Goal: Task Accomplishment & Management: Manage account settings

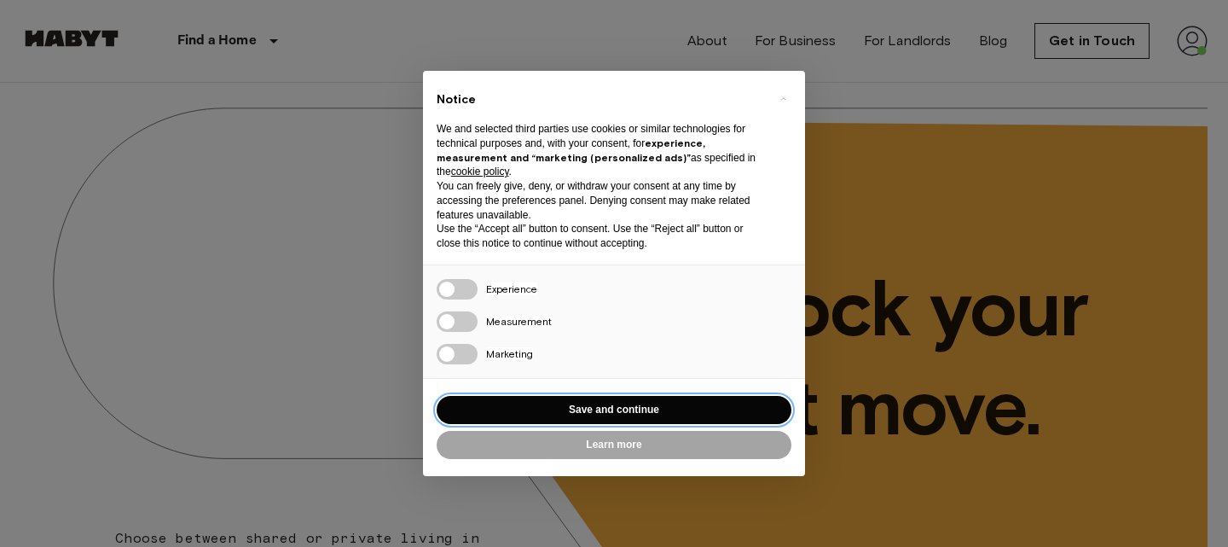
click at [663, 415] on button "Save and continue" at bounding box center [614, 410] width 355 height 28
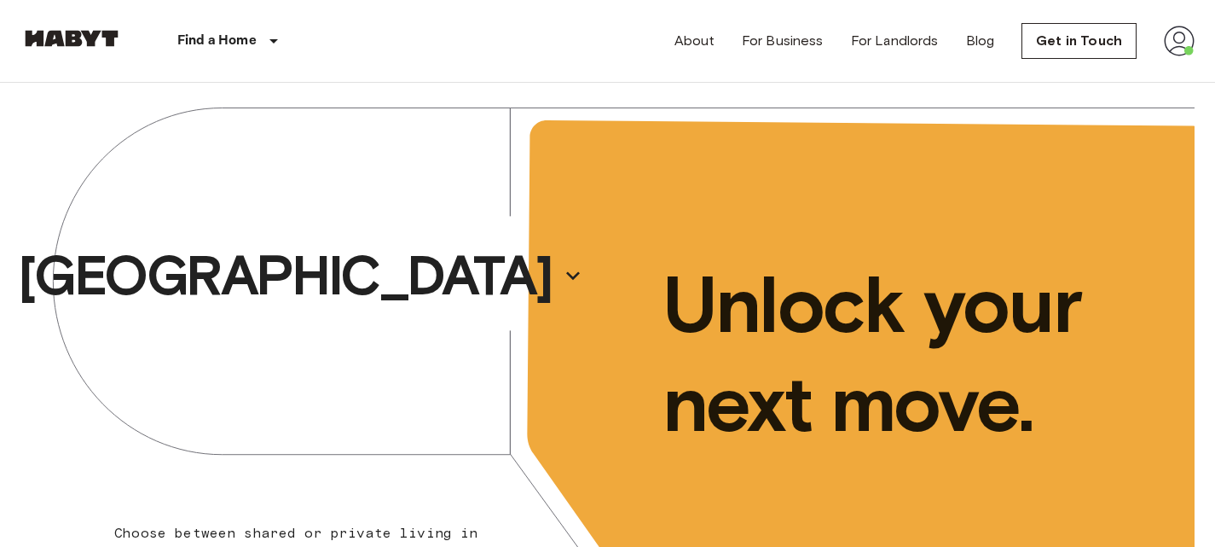
click at [1167, 39] on img at bounding box center [1179, 41] width 31 height 31
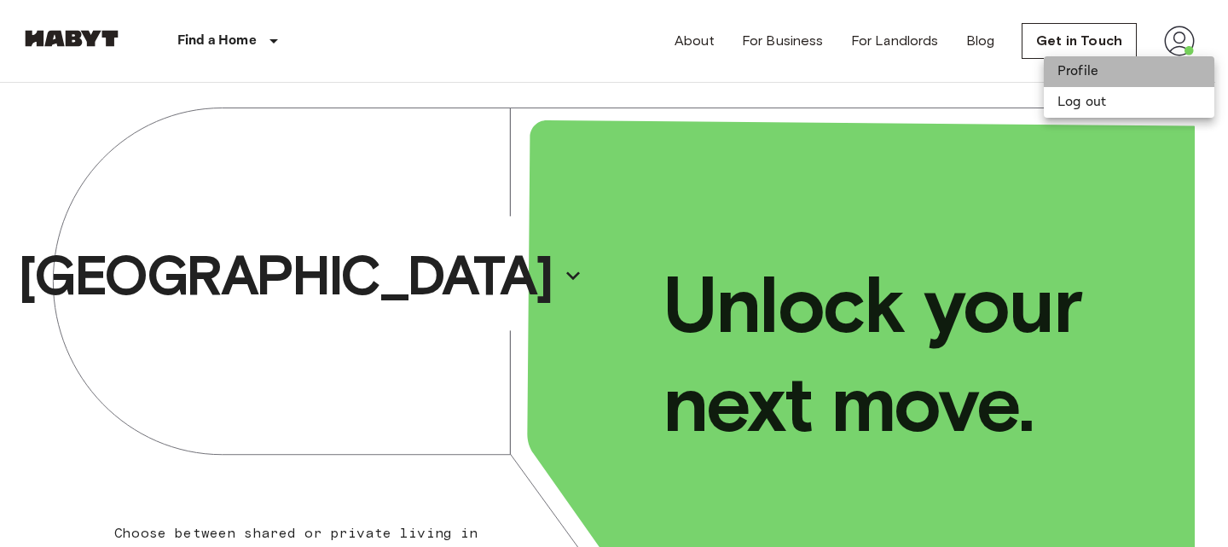
click at [1106, 76] on li "Profile" at bounding box center [1129, 71] width 171 height 31
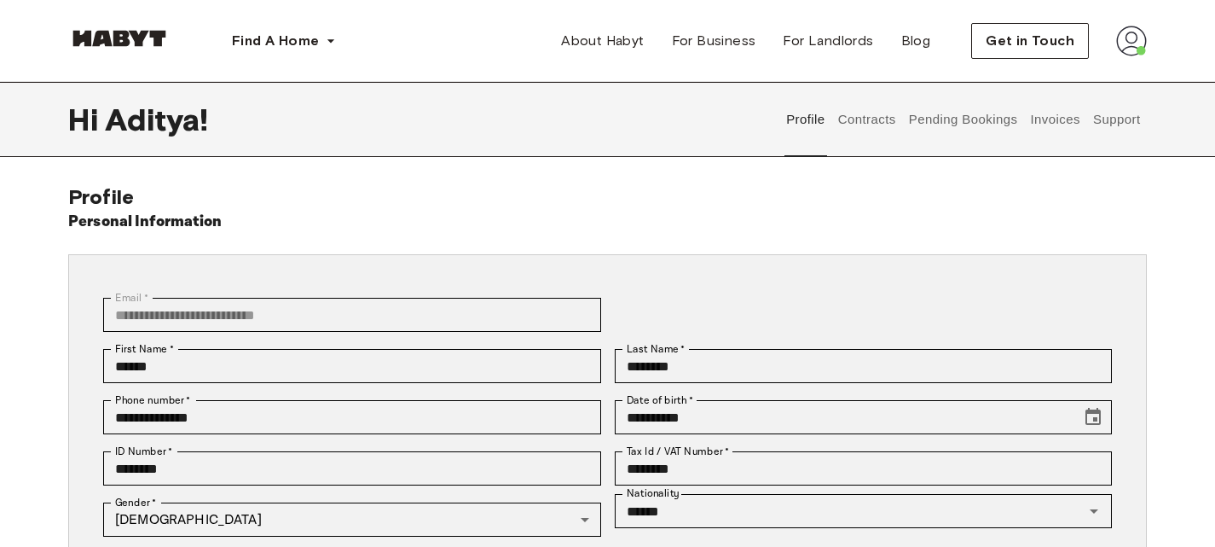
click at [879, 119] on button "Contracts" at bounding box center [867, 119] width 62 height 75
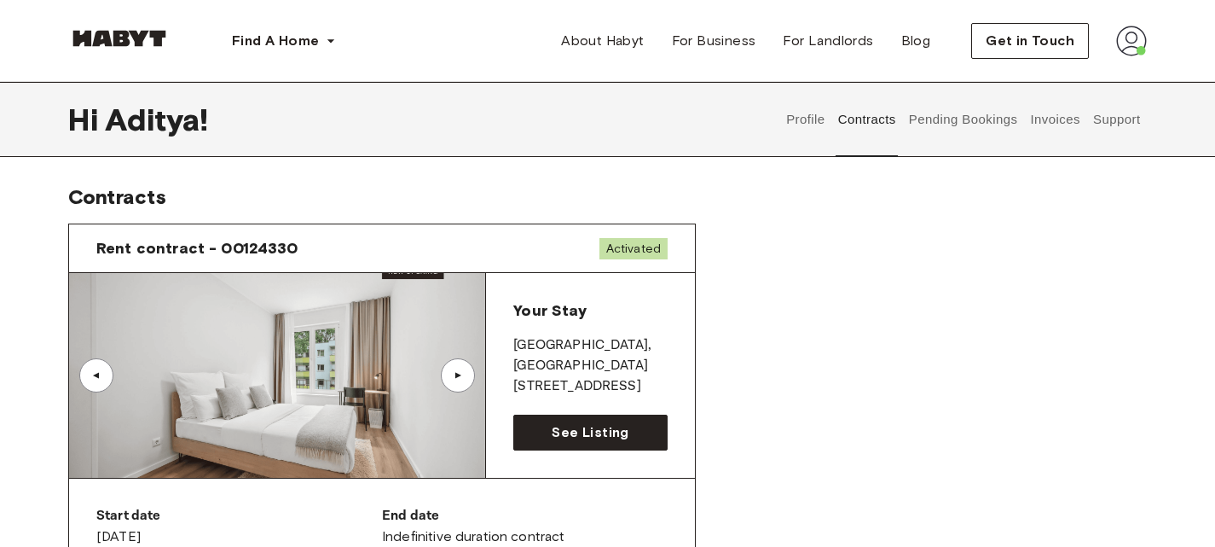
click at [455, 368] on div "▲" at bounding box center [458, 375] width 34 height 34
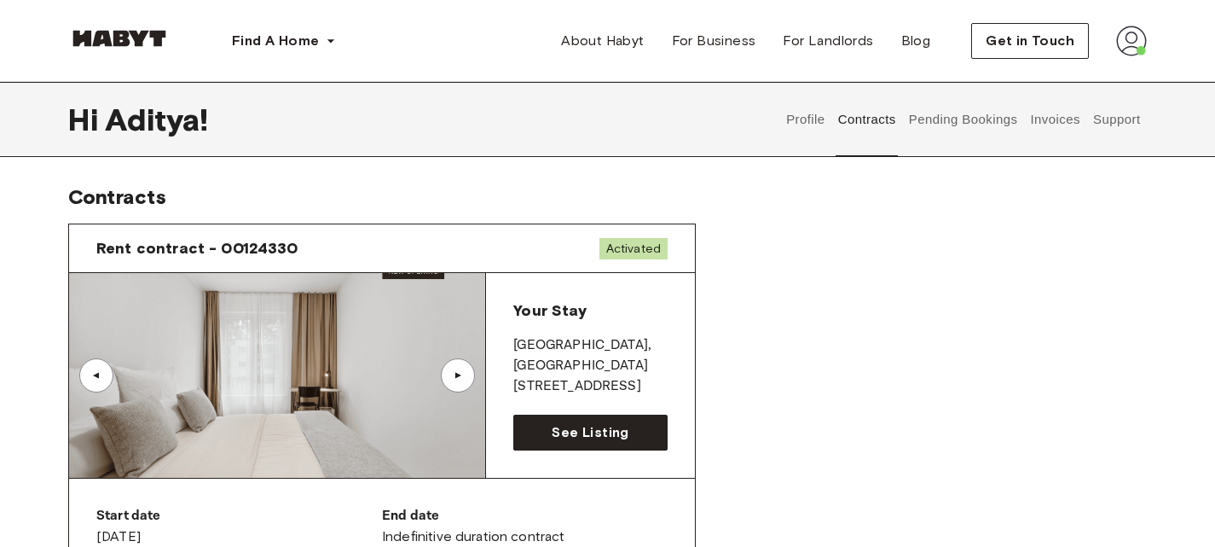
click at [455, 368] on div "▲" at bounding box center [458, 375] width 34 height 34
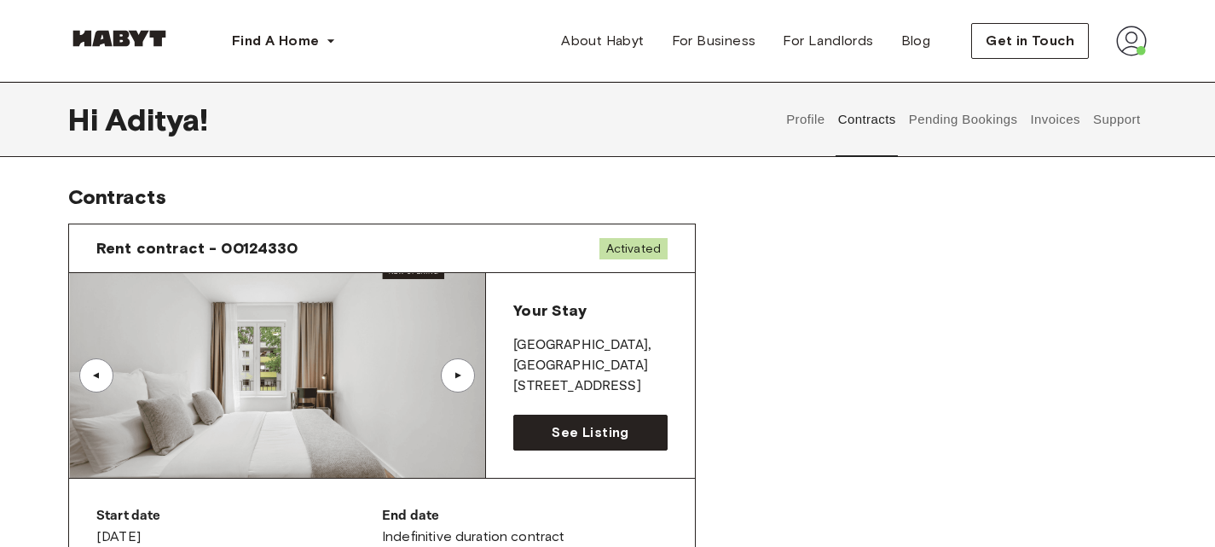
click at [455, 368] on div "▲" at bounding box center [458, 375] width 34 height 34
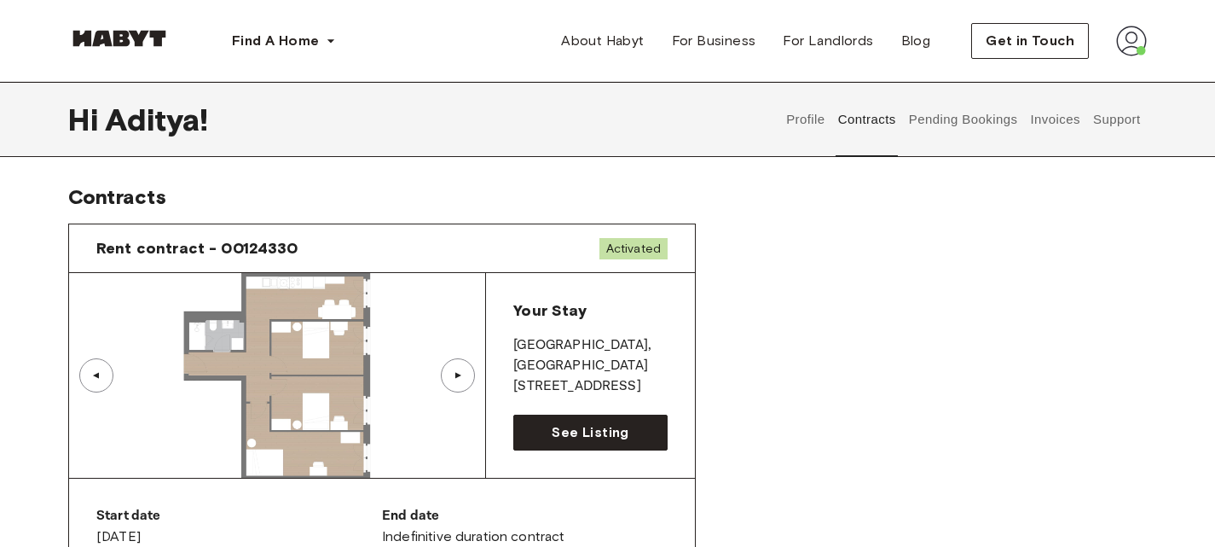
click at [365, 428] on img at bounding box center [277, 375] width 416 height 205
click at [467, 370] on div "▲" at bounding box center [458, 375] width 34 height 34
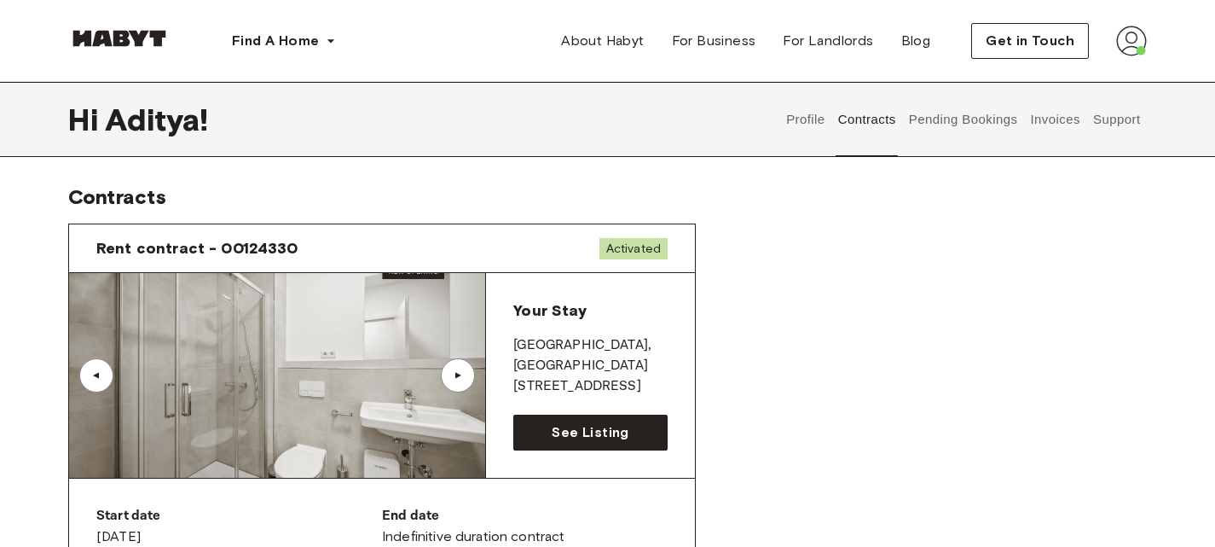
click at [467, 370] on div "▲" at bounding box center [458, 375] width 34 height 34
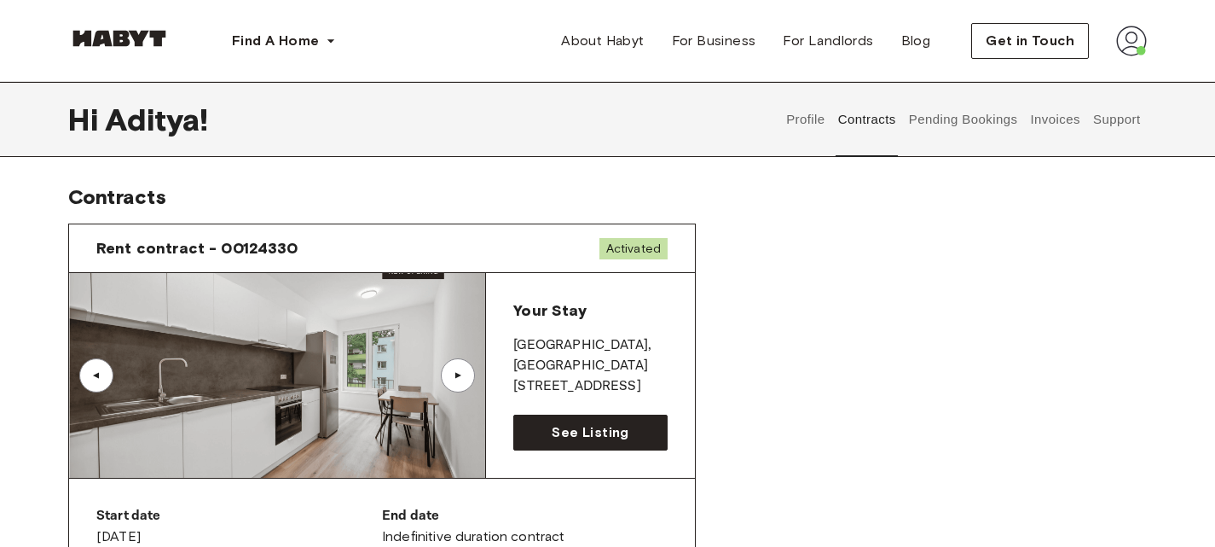
click at [454, 380] on div "▲" at bounding box center [457, 375] width 17 height 10
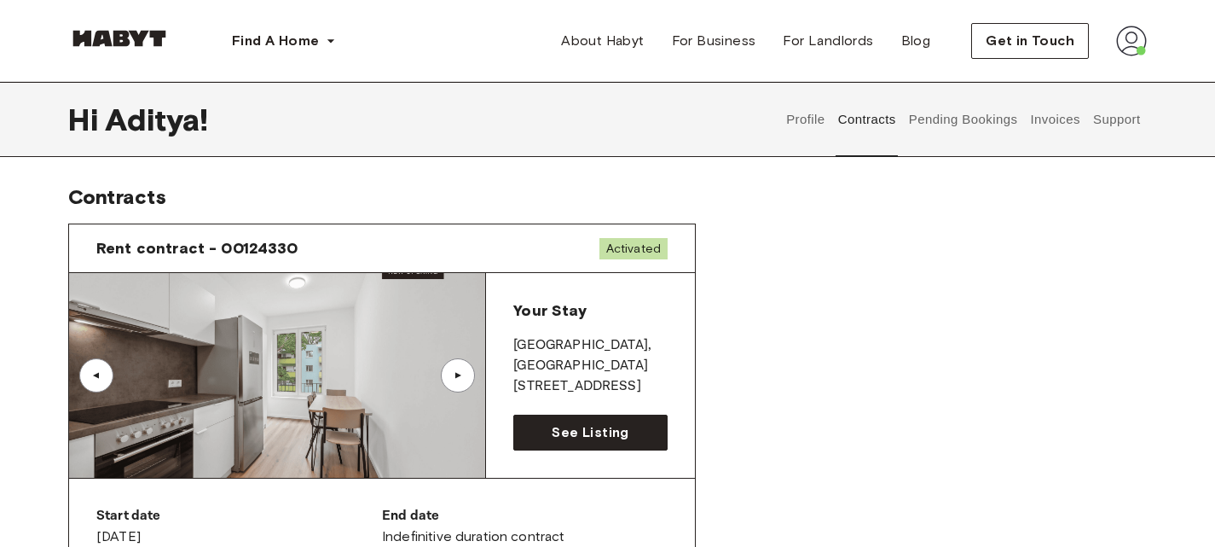
click at [454, 380] on div "▲" at bounding box center [457, 375] width 17 height 10
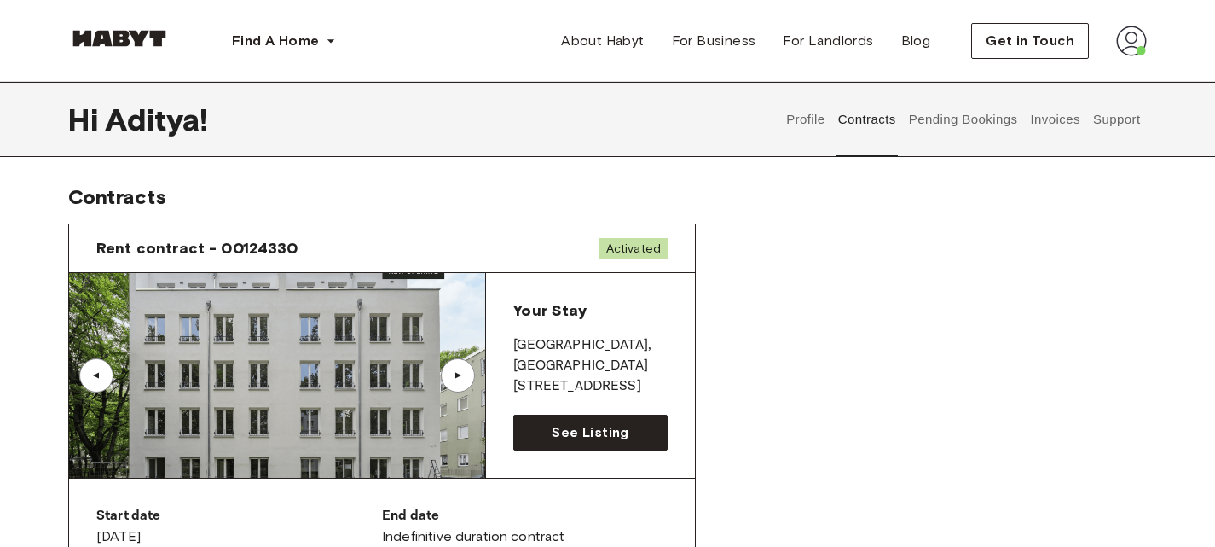
click at [357, 397] on img at bounding box center [277, 375] width 416 height 205
click at [571, 425] on span "See Listing" at bounding box center [590, 432] width 77 height 20
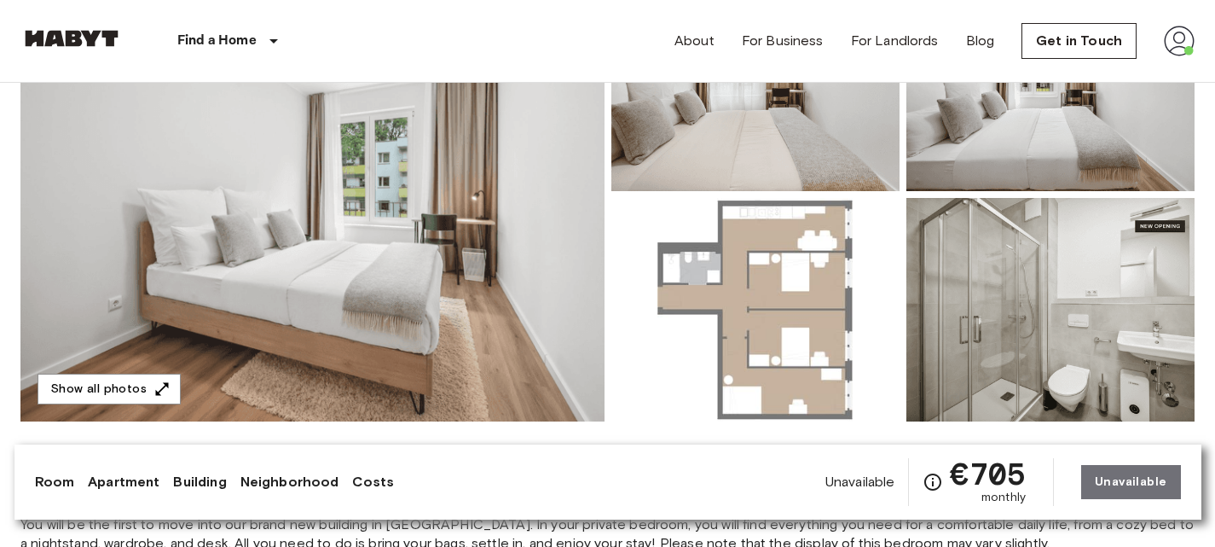
scroll to position [251, 0]
click at [123, 381] on button "Show all photos" at bounding box center [109, 390] width 143 height 32
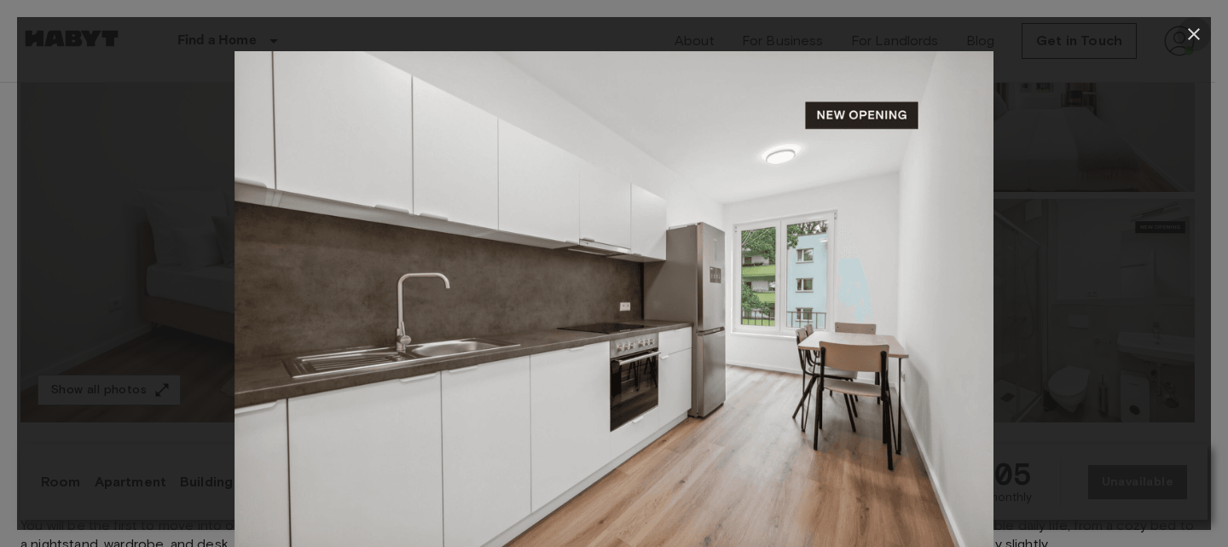
click at [1190, 33] on icon "button" at bounding box center [1194, 34] width 20 height 20
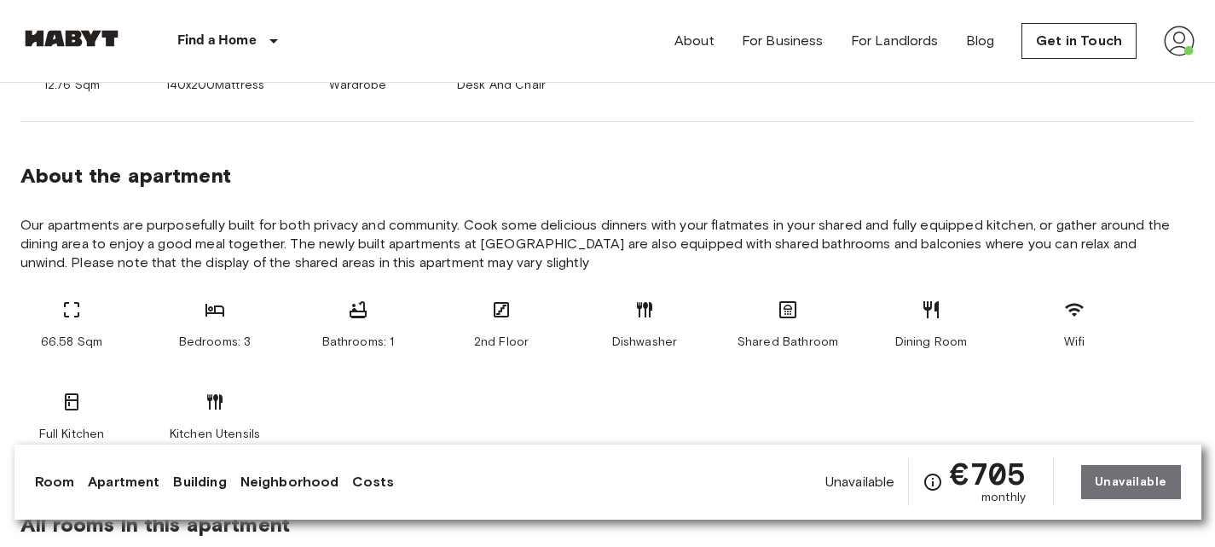
scroll to position [787, 0]
drag, startPoint x: 46, startPoint y: 351, endPoint x: 82, endPoint y: 346, distance: 36.2
click at [82, 346] on span "66.58 Sqm" at bounding box center [71, 343] width 61 height 17
click at [169, 339] on div "Bedrooms: 3" at bounding box center [215, 326] width 102 height 51
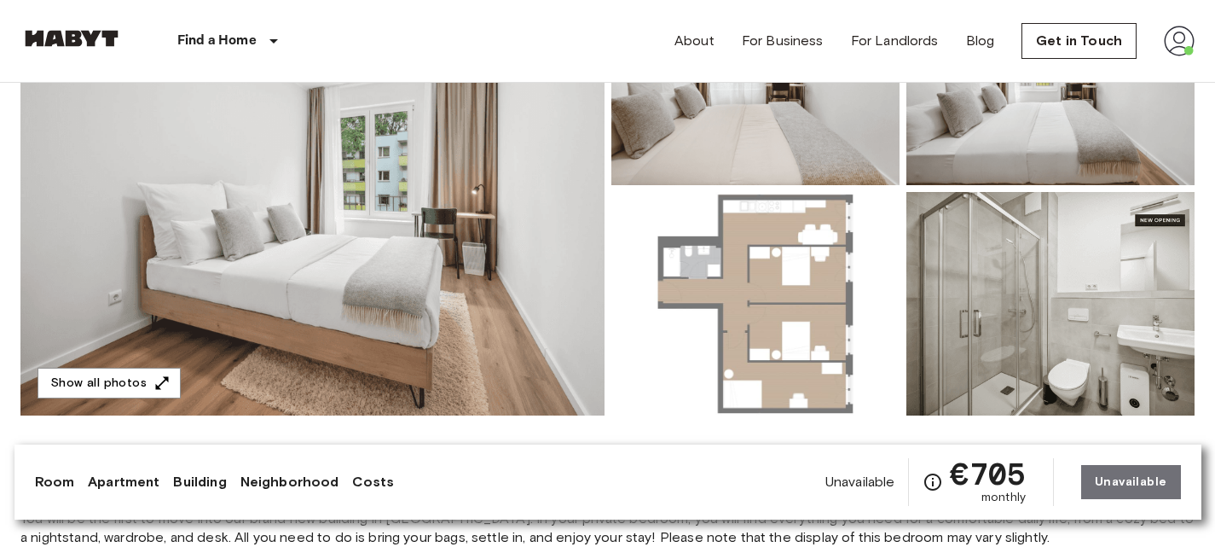
scroll to position [260, 0]
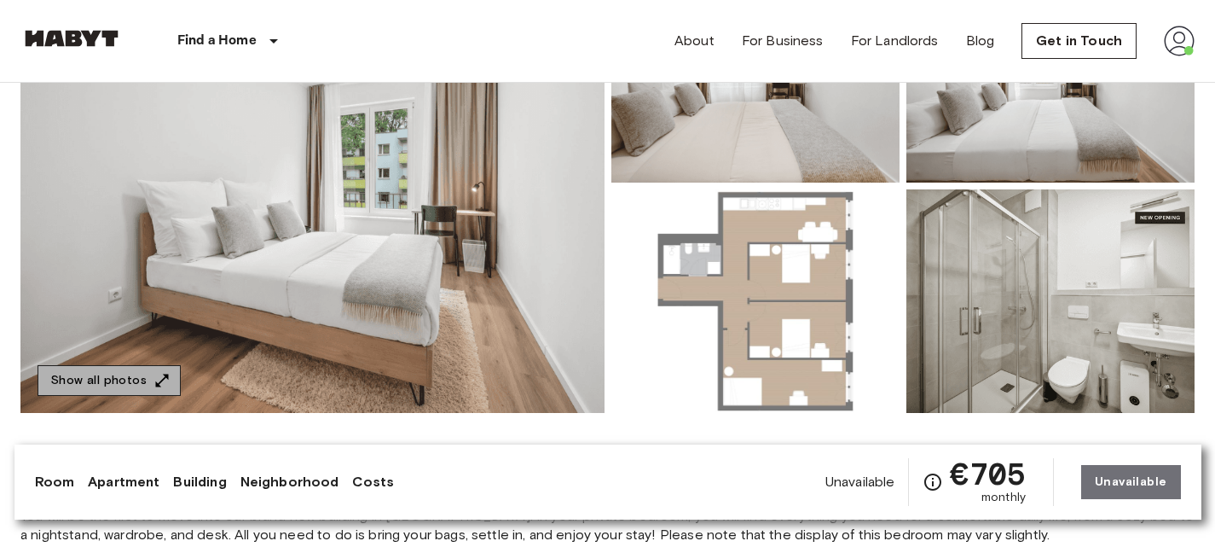
click at [154, 365] on button "Show all photos" at bounding box center [109, 381] width 143 height 32
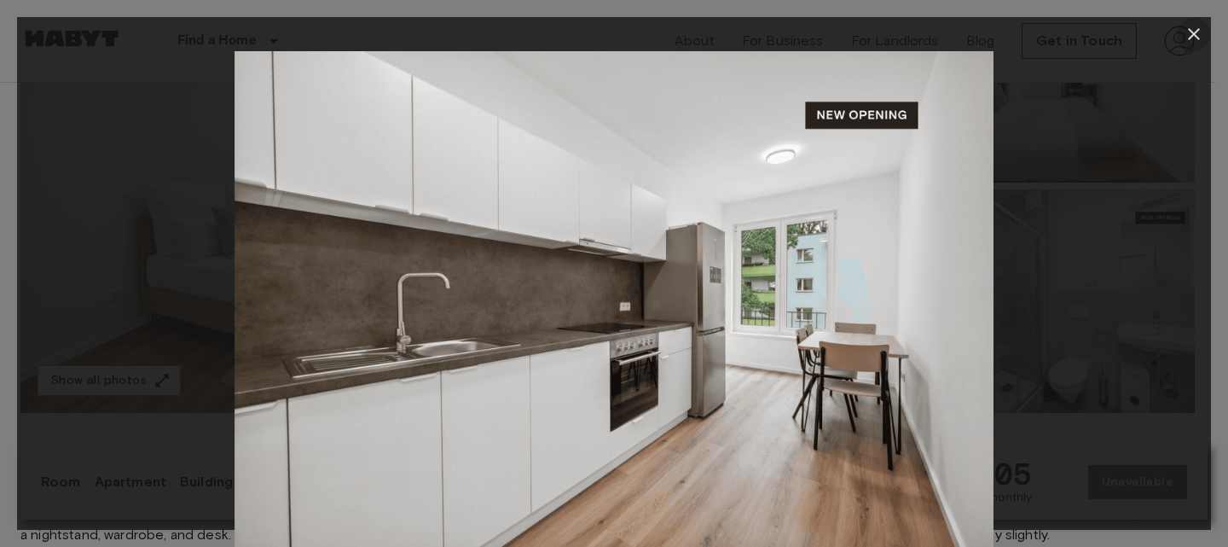
click at [1196, 28] on icon "button" at bounding box center [1194, 34] width 20 height 20
